Goal: Check status: Check status

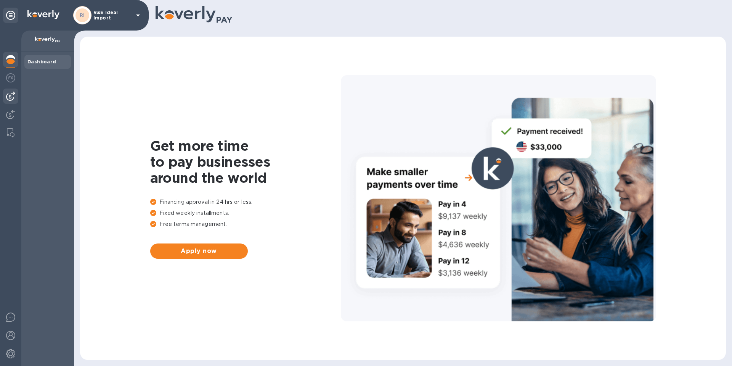
click at [7, 96] on img at bounding box center [10, 96] width 9 height 9
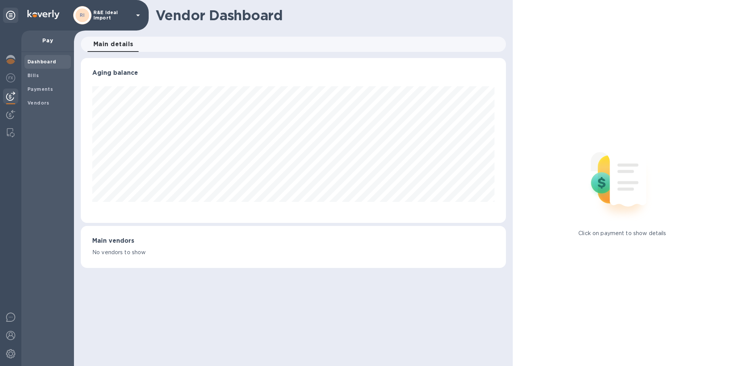
scroll to position [165, 425]
click at [12, 77] on img at bounding box center [10, 77] width 9 height 9
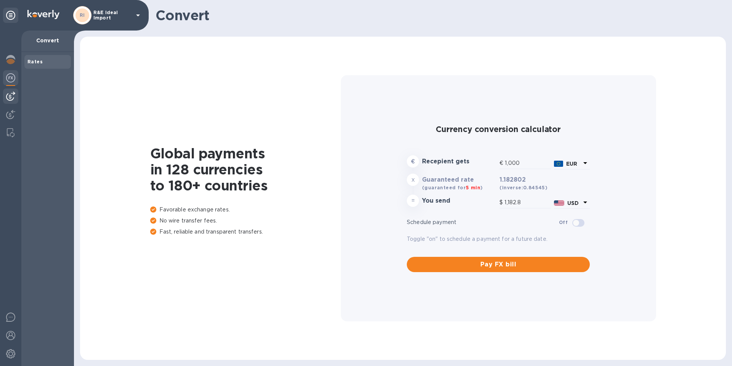
click at [7, 93] on img at bounding box center [10, 96] width 9 height 9
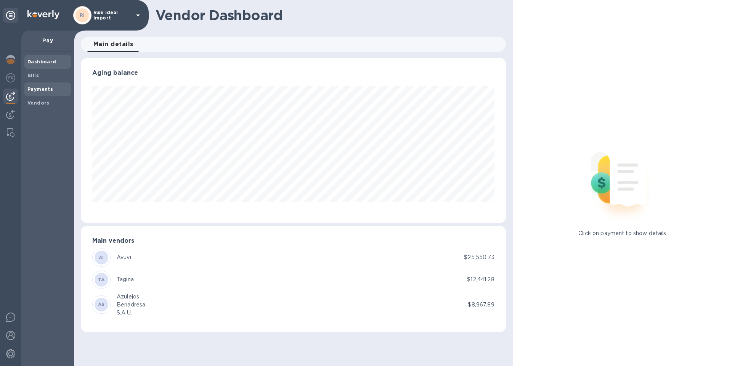
scroll to position [165, 425]
click at [35, 77] on b "Bills" at bounding box center [32, 75] width 11 height 6
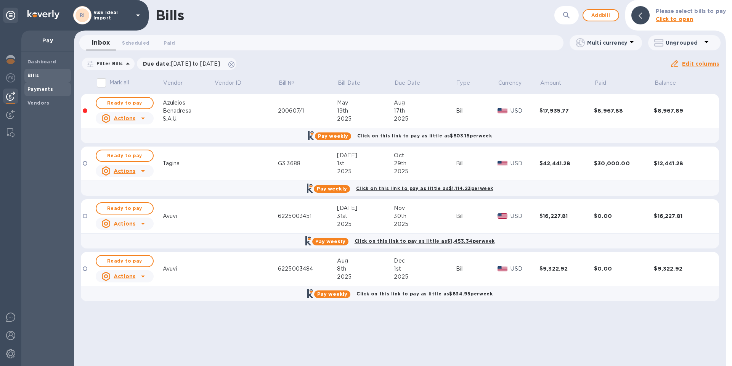
click at [42, 90] on b "Payments" at bounding box center [40, 89] width 26 height 6
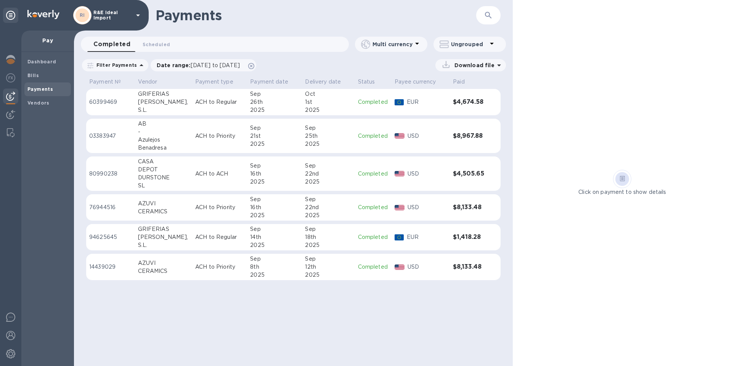
click at [158, 245] on div "S.L." at bounding box center [163, 245] width 51 height 8
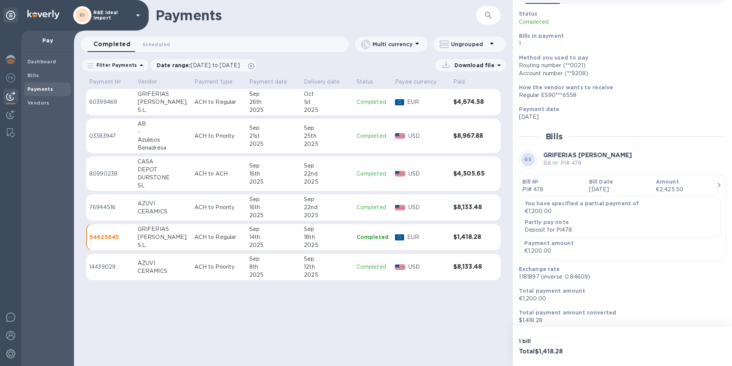
scroll to position [49, 0]
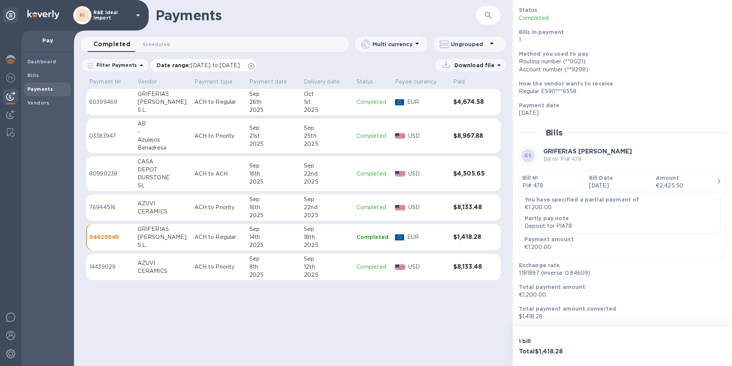
click at [240, 66] on span "[DATE] to [DATE]" at bounding box center [215, 65] width 49 height 6
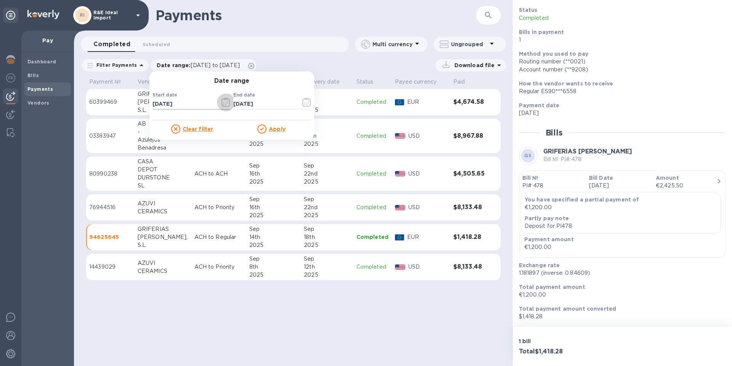
click at [226, 103] on icon "button" at bounding box center [226, 102] width 8 height 9
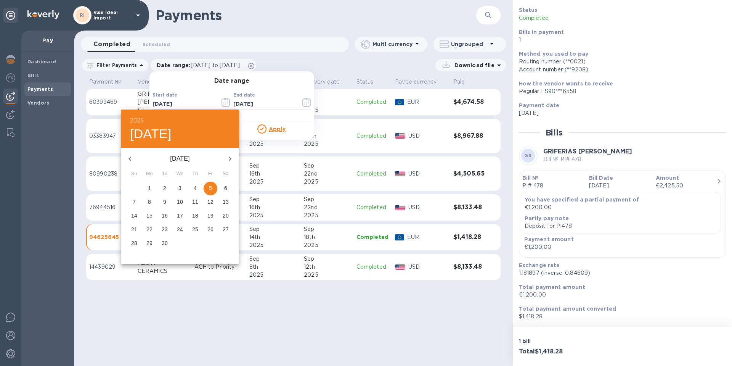
click at [126, 158] on icon "button" at bounding box center [129, 158] width 9 height 9
click at [169, 185] on span "1" at bounding box center [165, 188] width 14 height 8
type input "[DATE]"
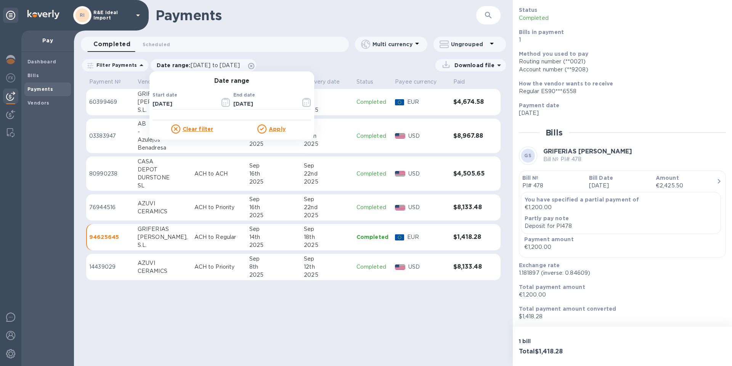
click at [274, 129] on u "Apply" at bounding box center [277, 129] width 17 height 6
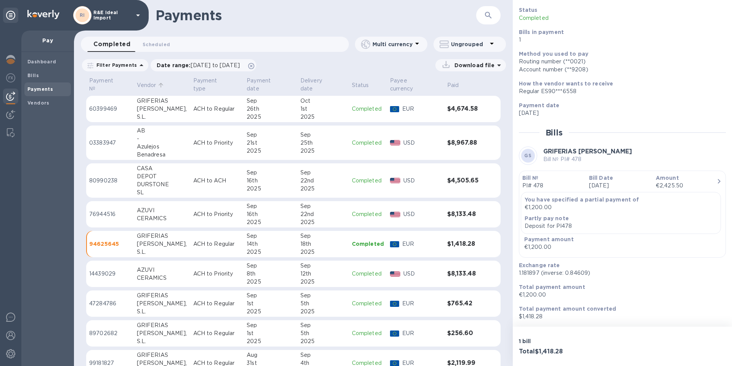
click at [149, 82] on p "Vendor" at bounding box center [146, 85] width 19 height 8
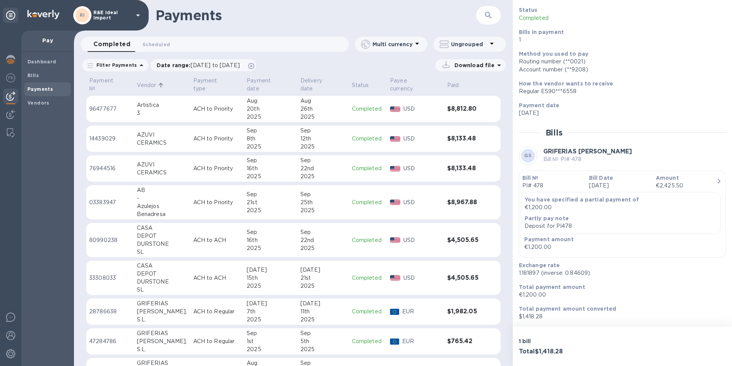
click at [156, 81] on p "Vendor" at bounding box center [146, 85] width 19 height 8
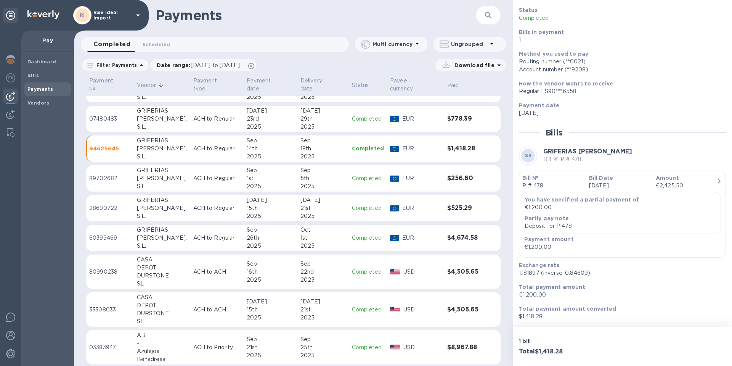
scroll to position [257, 0]
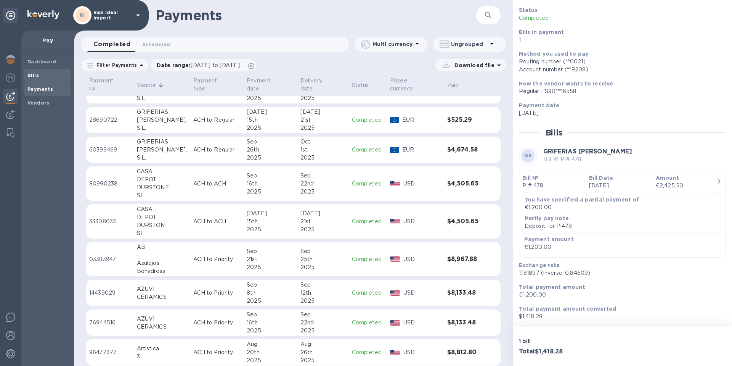
click at [37, 75] on b "Bills" at bounding box center [32, 75] width 11 height 6
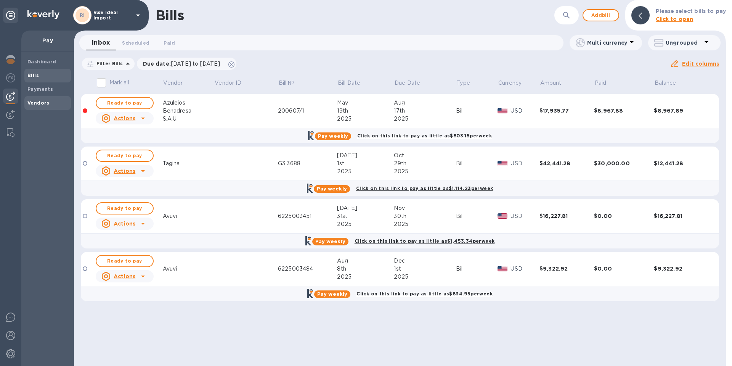
click at [41, 101] on b "Vendors" at bounding box center [38, 103] width 22 height 6
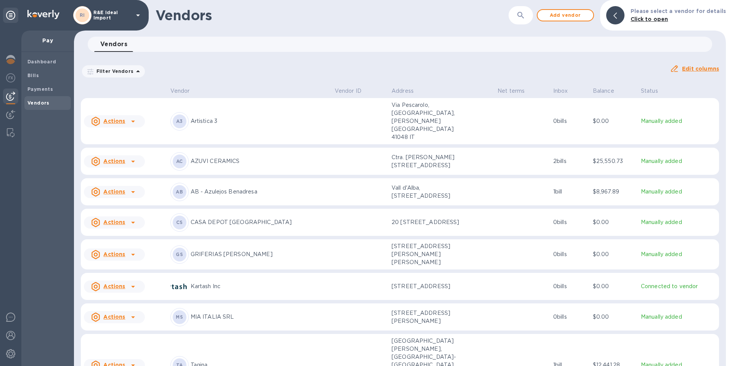
click at [223, 250] on p "GRIFERIAS [PERSON_NAME]" at bounding box center [260, 254] width 138 height 8
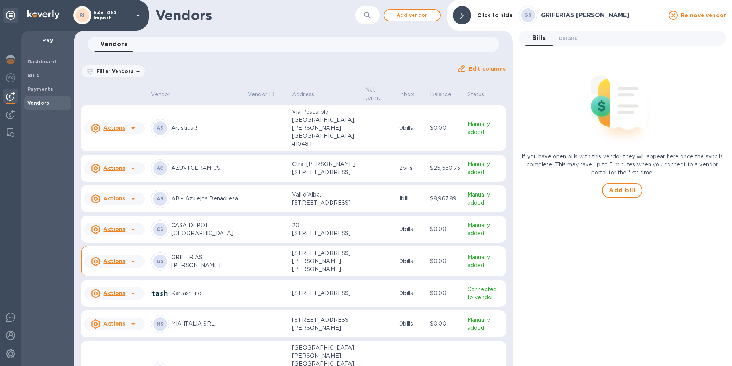
scroll to position [24, 0]
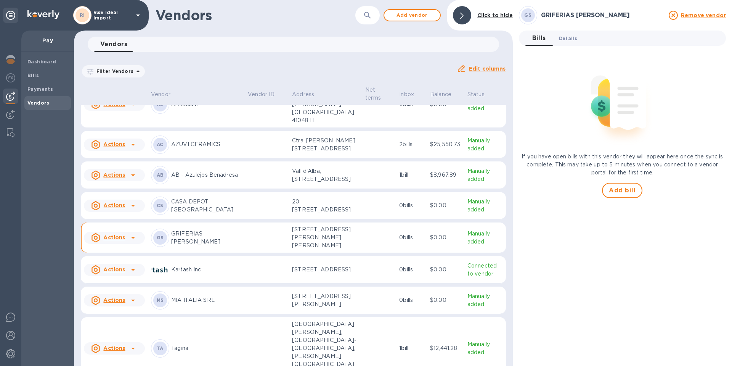
click at [567, 39] on span "Details 0" at bounding box center [568, 38] width 18 height 8
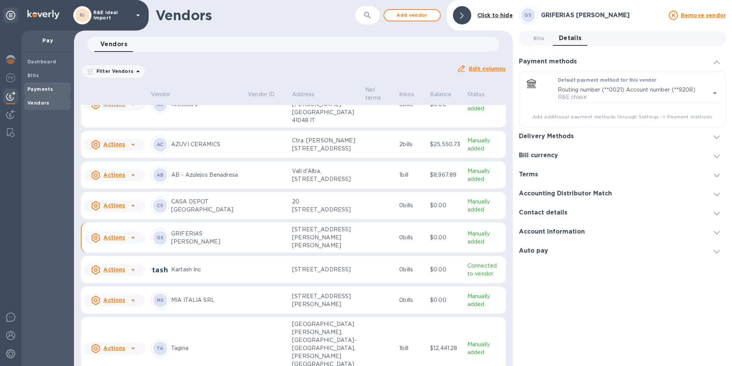
click at [41, 90] on b "Payments" at bounding box center [40, 89] width 26 height 6
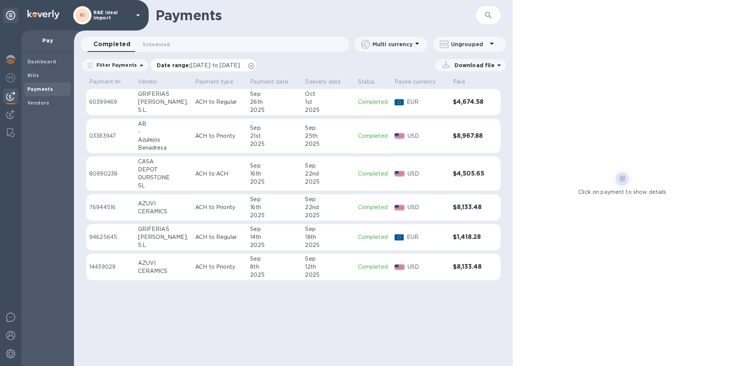
click at [197, 62] on p "Date range : [DATE] to [DATE]" at bounding box center [200, 65] width 87 height 8
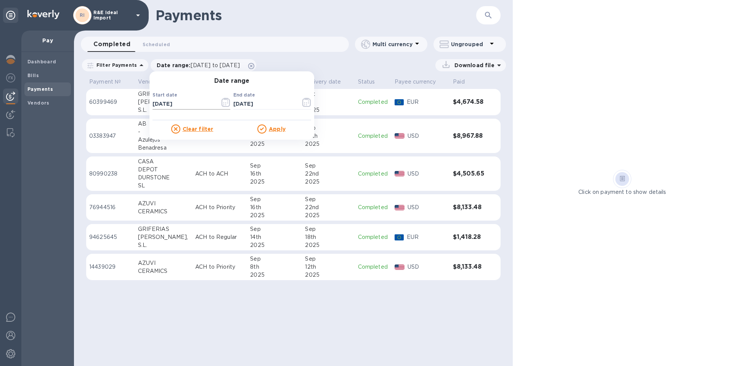
click at [175, 104] on input "[DATE]" at bounding box center [183, 103] width 61 height 11
click at [222, 103] on icon "button" at bounding box center [226, 102] width 9 height 9
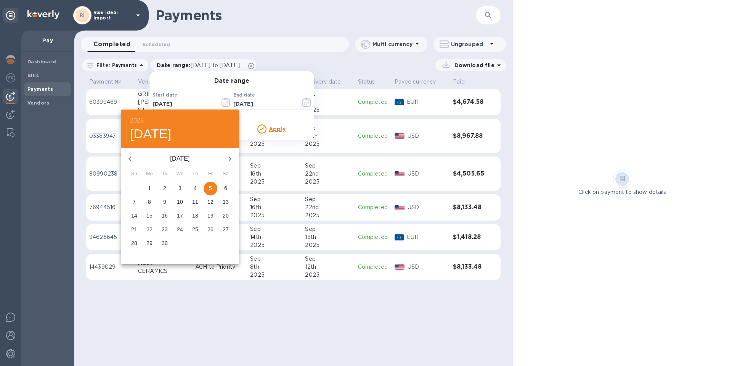
click at [126, 159] on icon "button" at bounding box center [129, 158] width 9 height 9
click at [127, 159] on icon "button" at bounding box center [129, 158] width 9 height 9
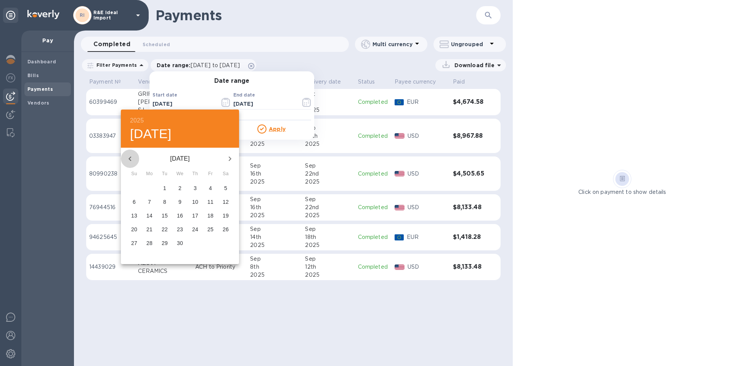
click at [127, 159] on icon "button" at bounding box center [129, 158] width 9 height 9
click at [226, 186] on p "1" at bounding box center [225, 188] width 3 height 8
type input "[DATE]"
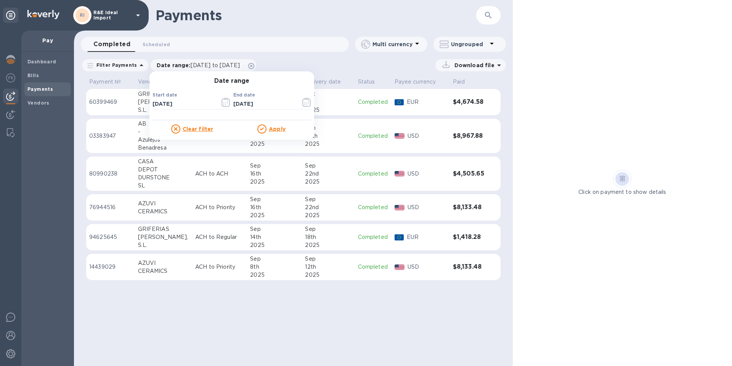
click at [275, 131] on u "Apply" at bounding box center [277, 129] width 17 height 6
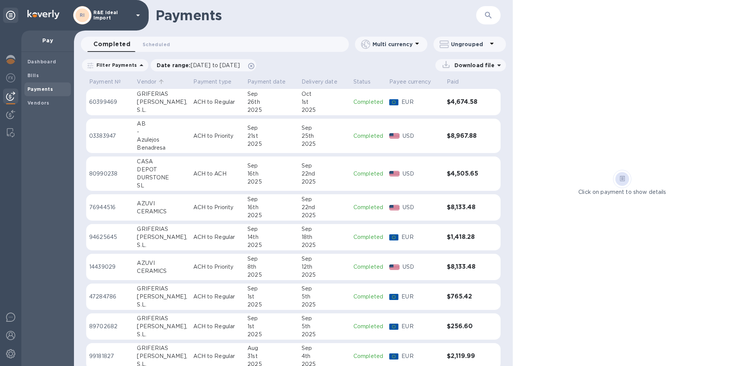
click at [147, 84] on p "Vendor" at bounding box center [146, 82] width 19 height 8
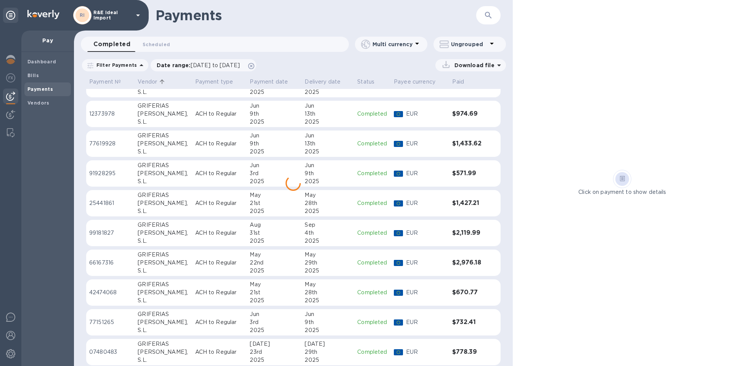
scroll to position [362, 0]
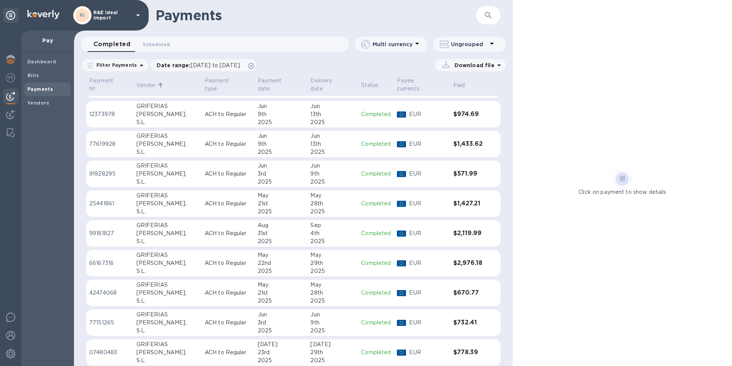
click at [159, 289] on div "[PERSON_NAME]," at bounding box center [168, 293] width 62 height 8
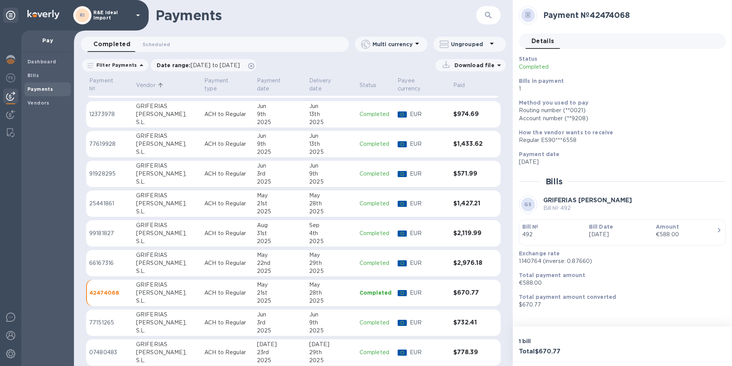
click at [155, 310] on div "GRIFERIAS" at bounding box center [167, 314] width 62 height 8
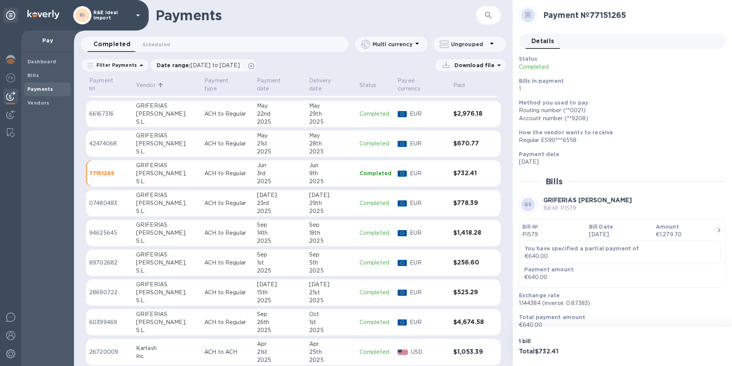
scroll to position [514, 0]
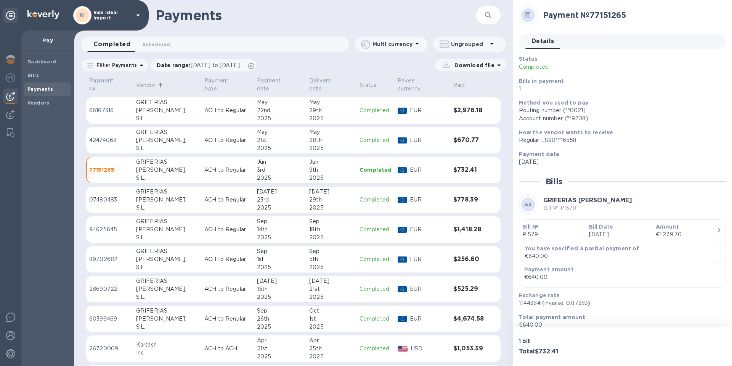
click at [462, 158] on td "$732.41" at bounding box center [469, 170] width 38 height 27
click at [453, 196] on h3 "$778.39" at bounding box center [469, 199] width 32 height 7
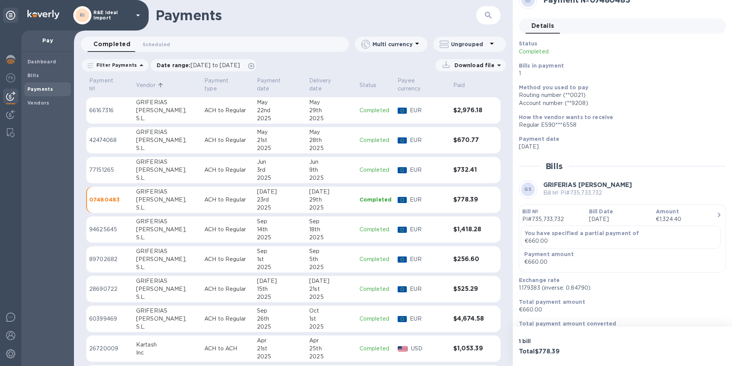
scroll to position [30, 0]
